Goal: Check status: Check status

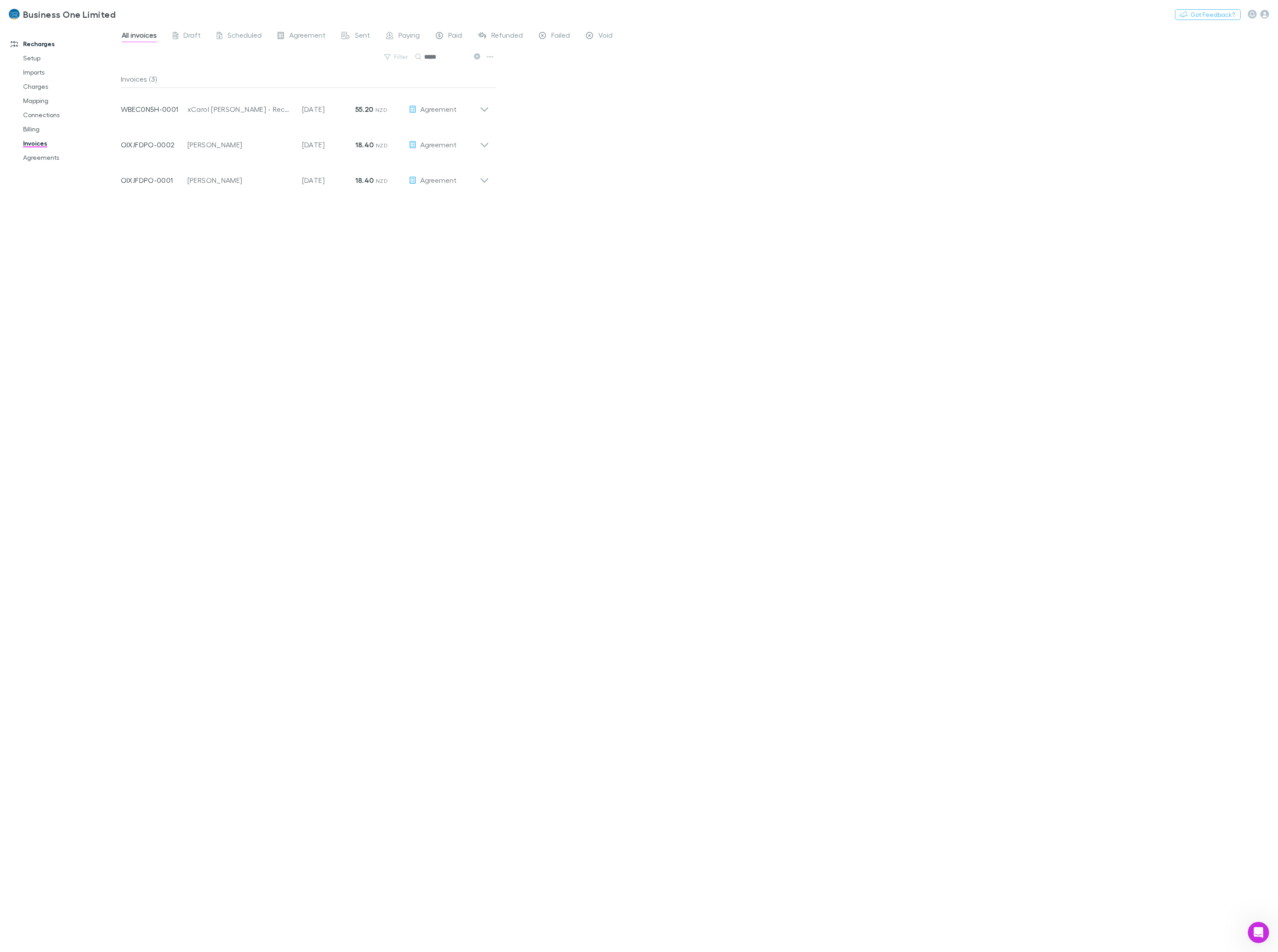
scroll to position [924, 0]
click at [611, 401] on div "All invoices Draft Scheduled Agreement Sent Paying Paid Refunded Failed Void Fi…" at bounding box center [698, 489] width 1157 height 928
